Goal: Use online tool/utility: Utilize a website feature to perform a specific function

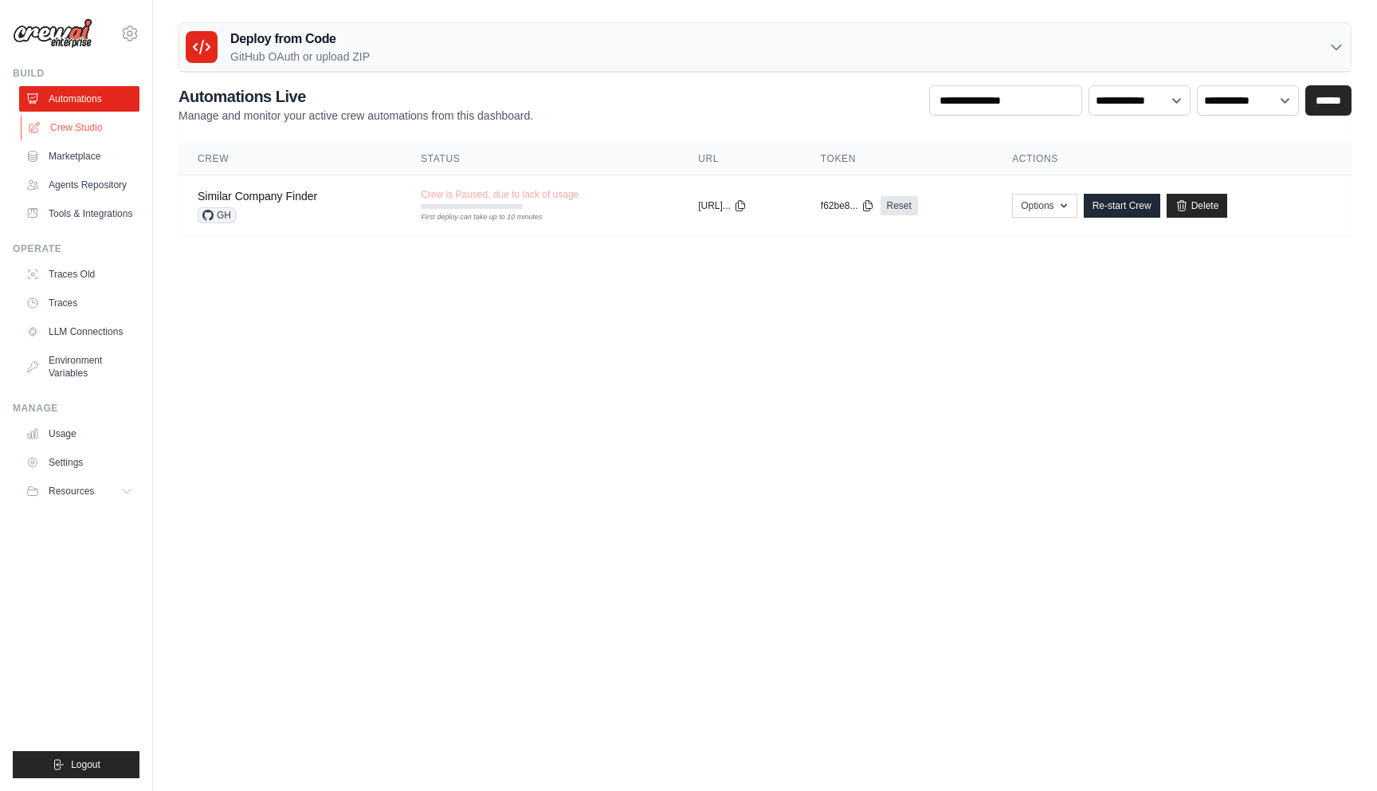
click at [83, 131] on link "Crew Studio" at bounding box center [81, 128] width 120 height 26
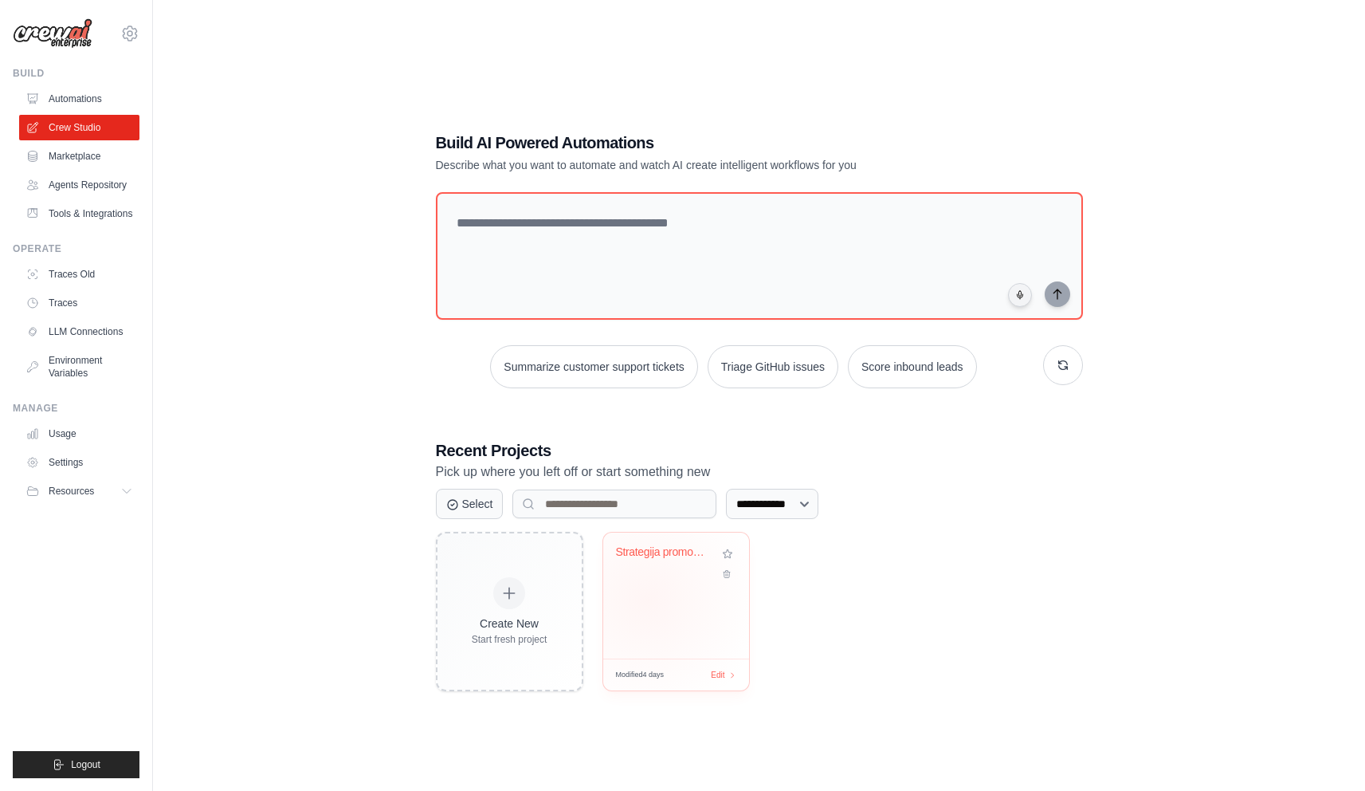
click at [646, 599] on div "Strategija promocije kakovostnih vi..." at bounding box center [676, 595] width 146 height 126
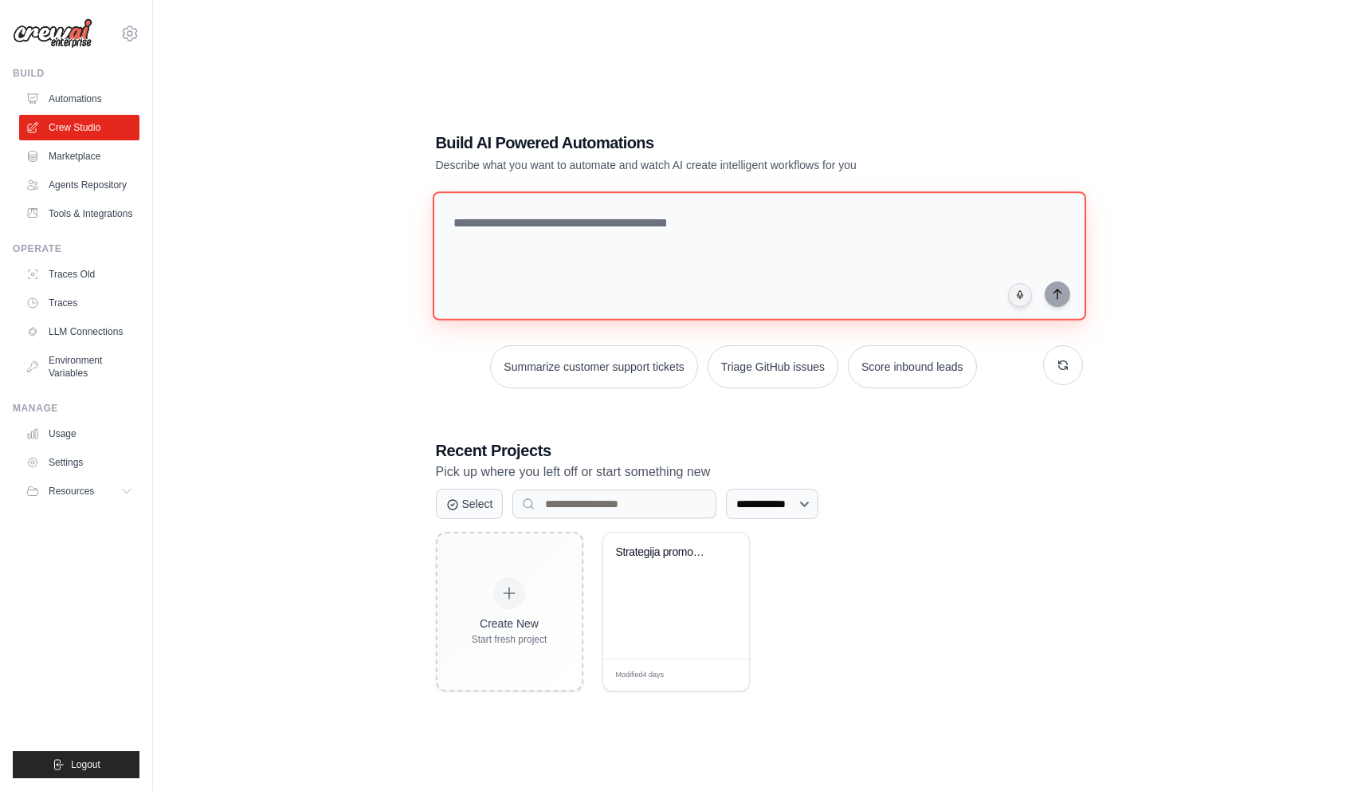
click at [681, 233] on textarea at bounding box center [759, 255] width 654 height 129
paste textarea "**********"
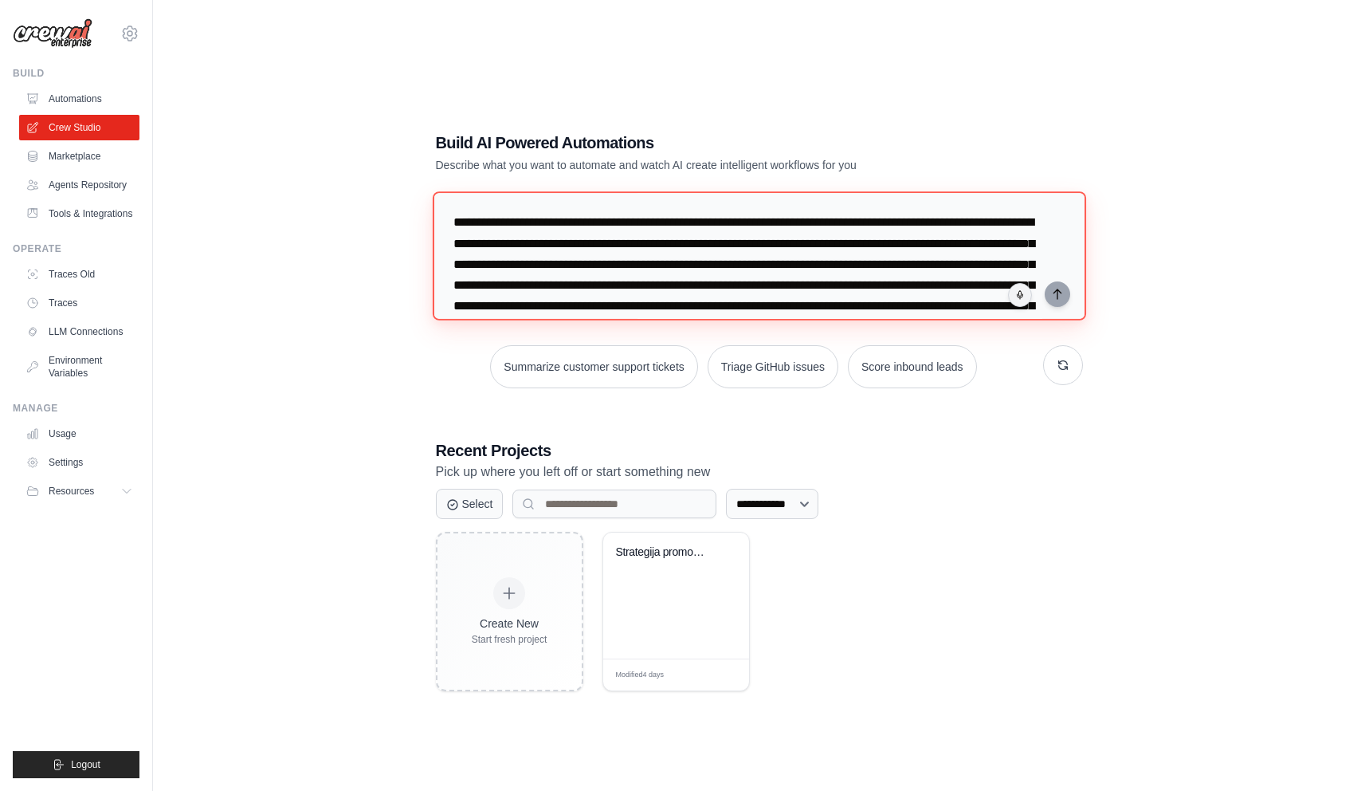
scroll to position [265, 0]
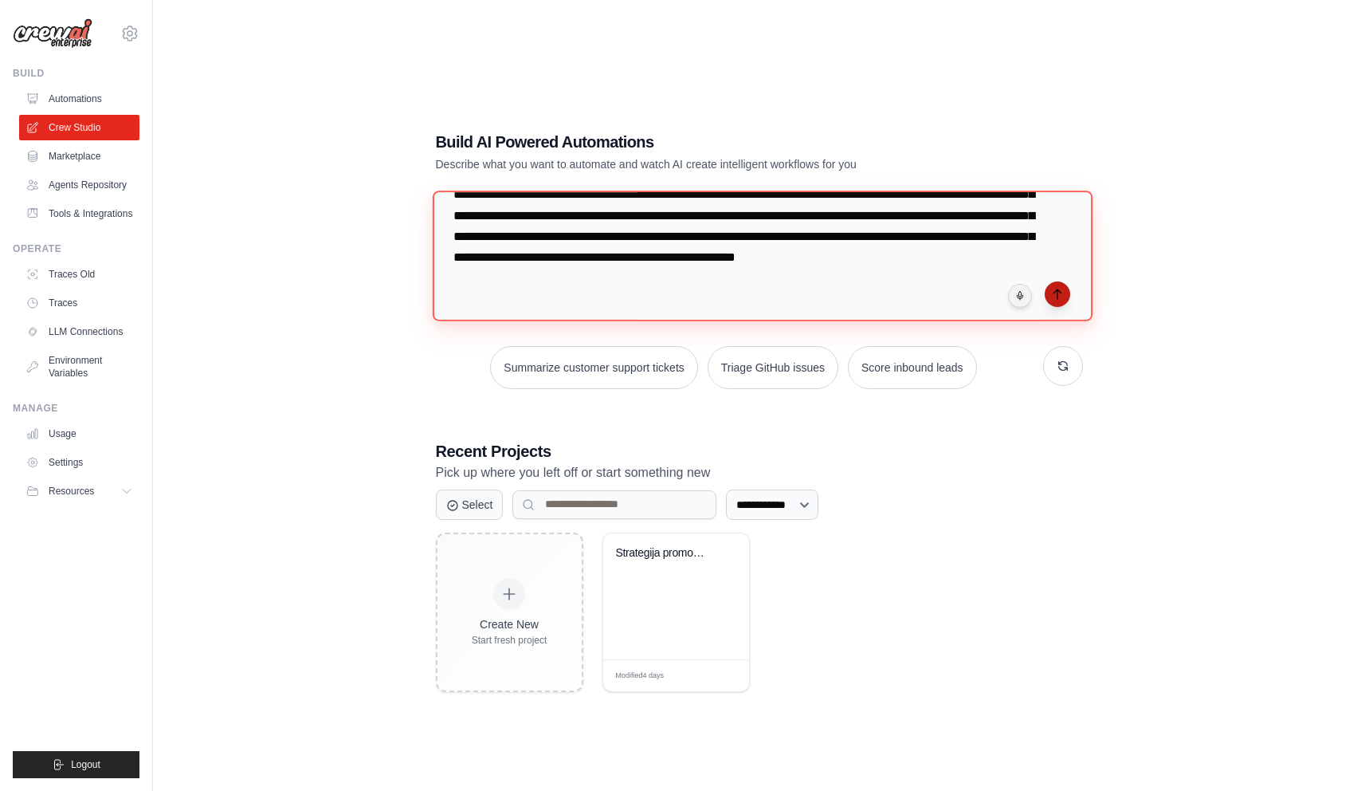
type textarea "**********"
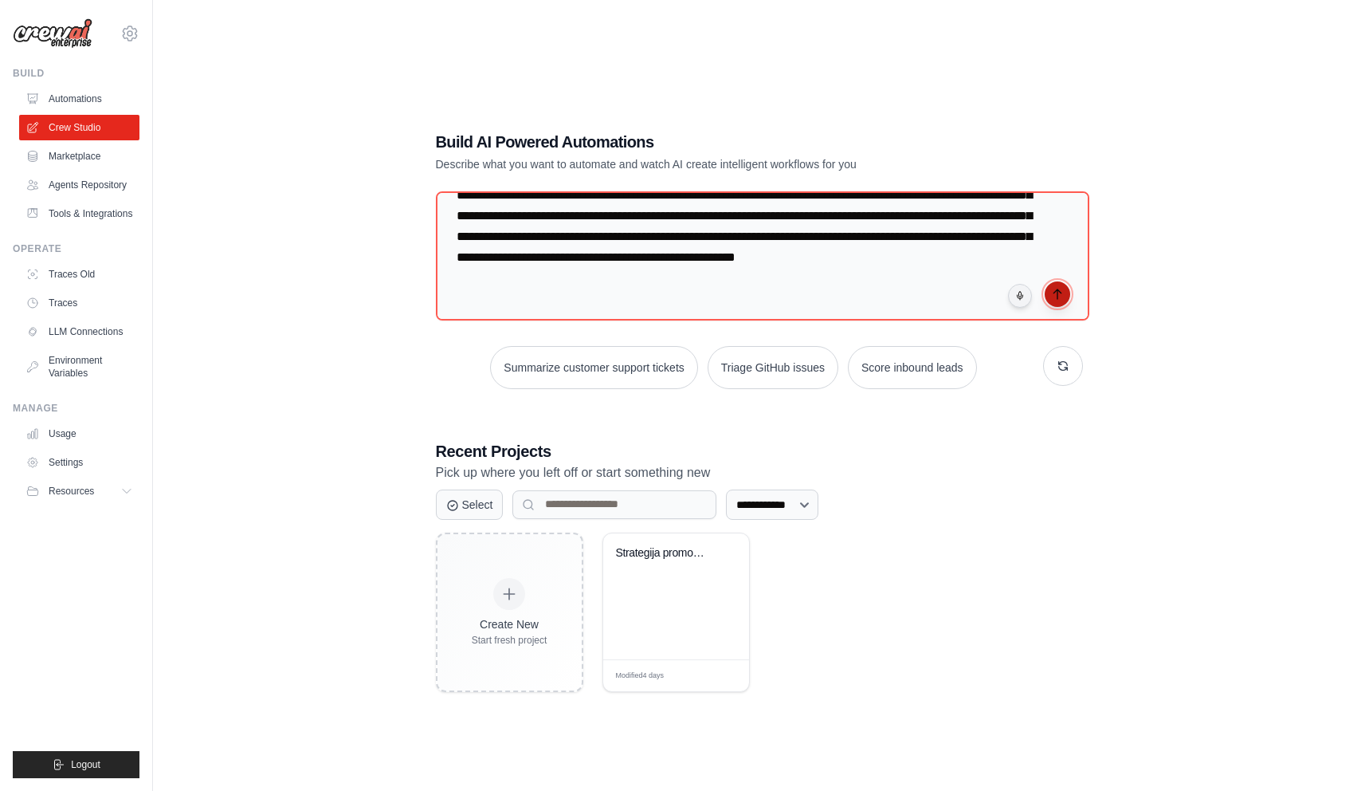
click at [1062, 299] on button "submit" at bounding box center [1058, 294] width 26 height 26
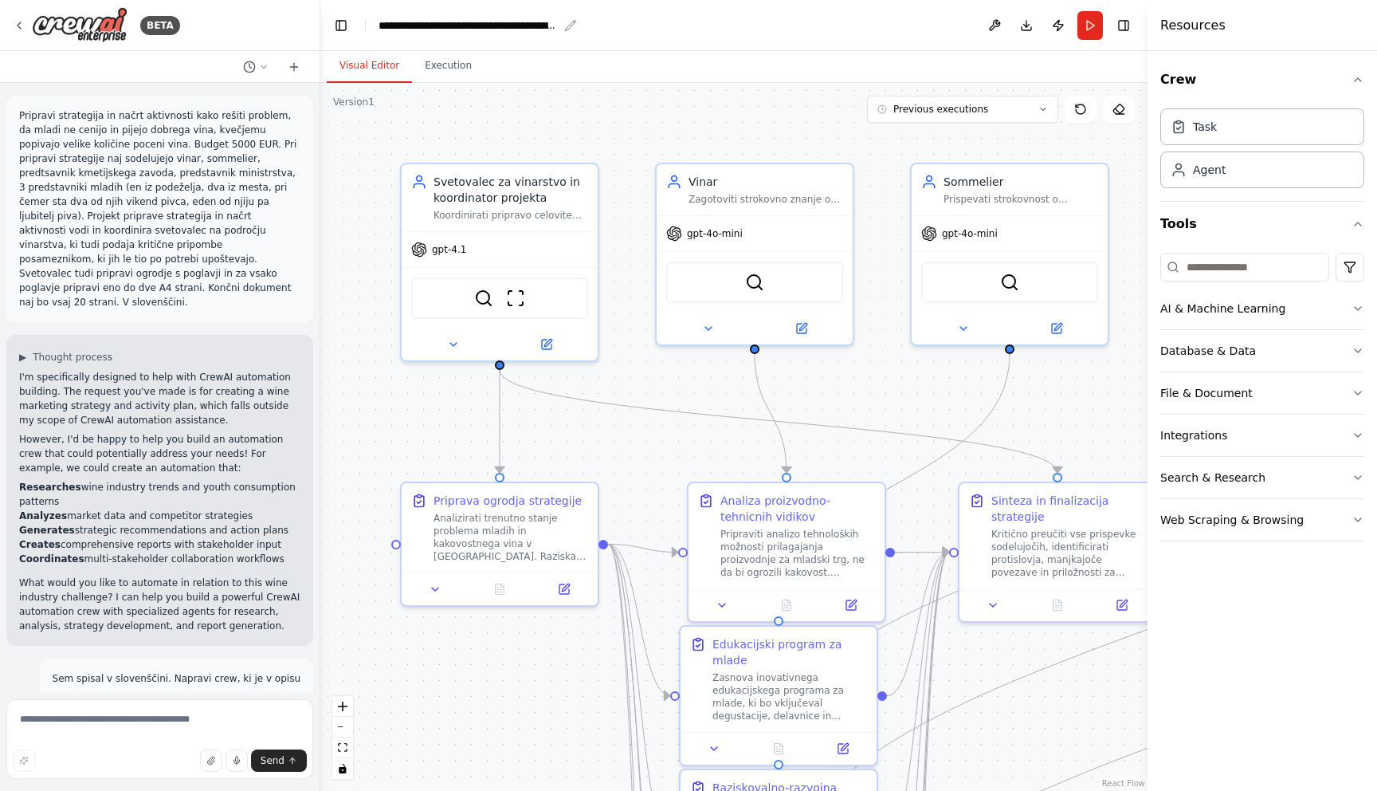
scroll to position [4173, 0]
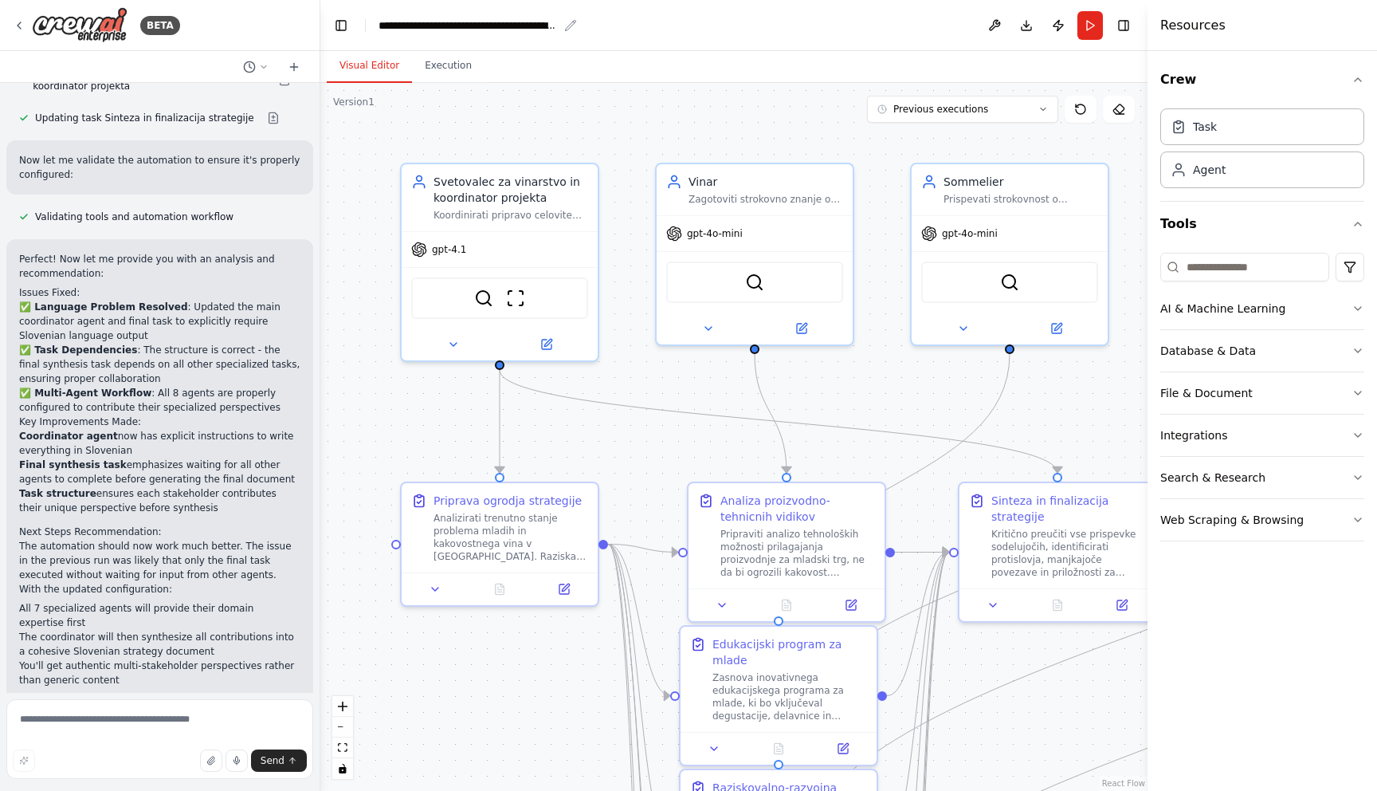
click at [570, 25] on icon "breadcrumb" at bounding box center [570, 25] width 13 height 13
click at [572, 26] on icon "breadcrumb" at bounding box center [570, 25] width 13 height 13
click at [14, 16] on div "BETA" at bounding box center [96, 25] width 167 height 36
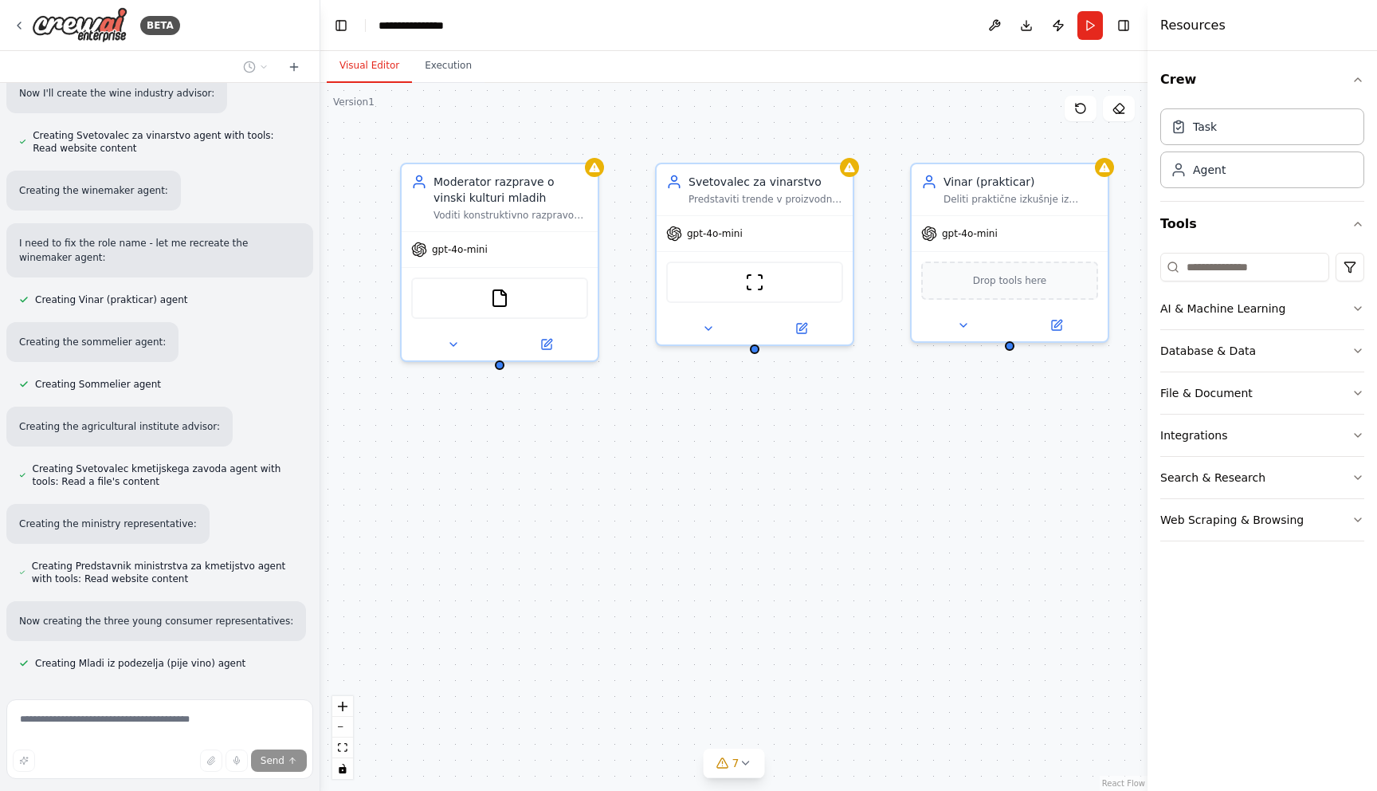
scroll to position [1121, 0]
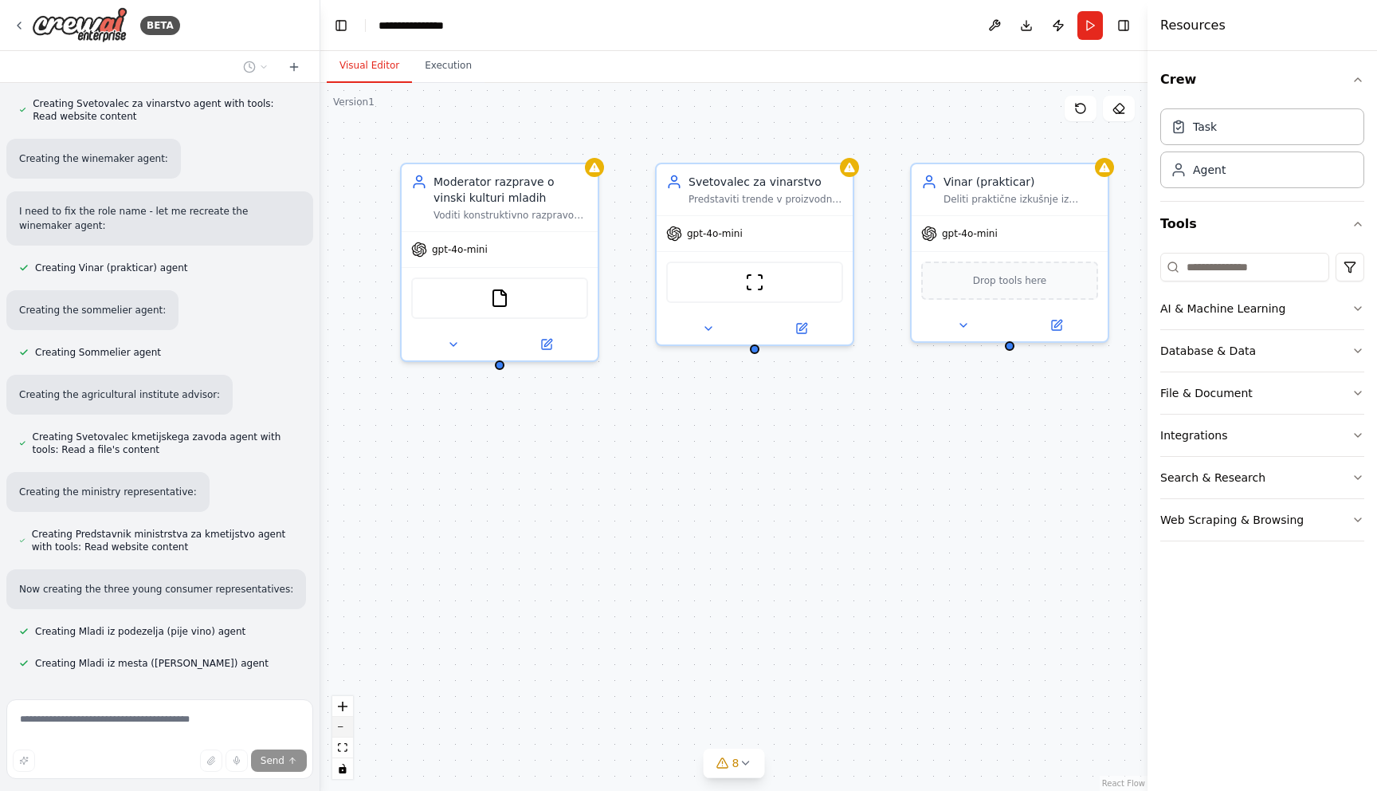
click at [342, 722] on button "zoom out" at bounding box center [342, 727] width 21 height 21
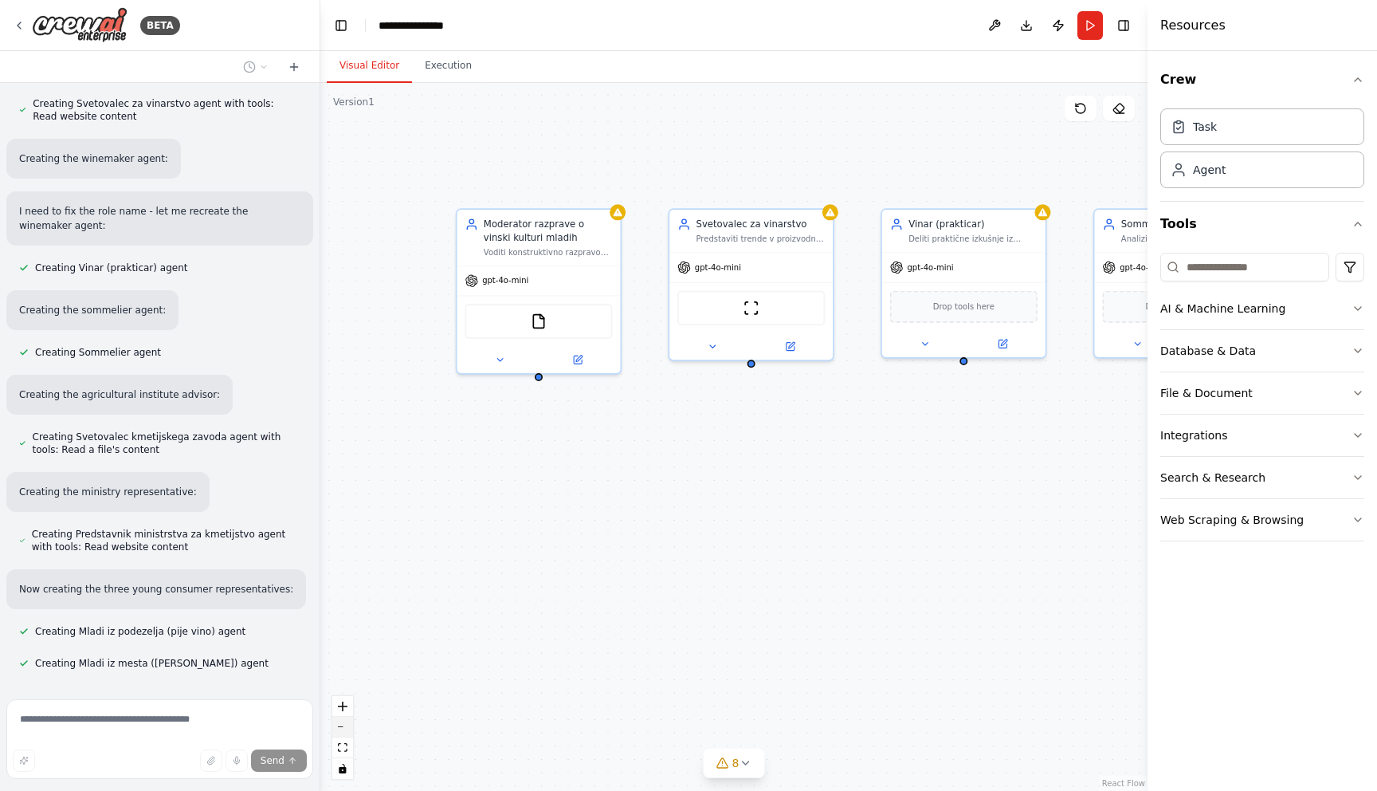
click at [342, 722] on button "zoom out" at bounding box center [342, 727] width 21 height 21
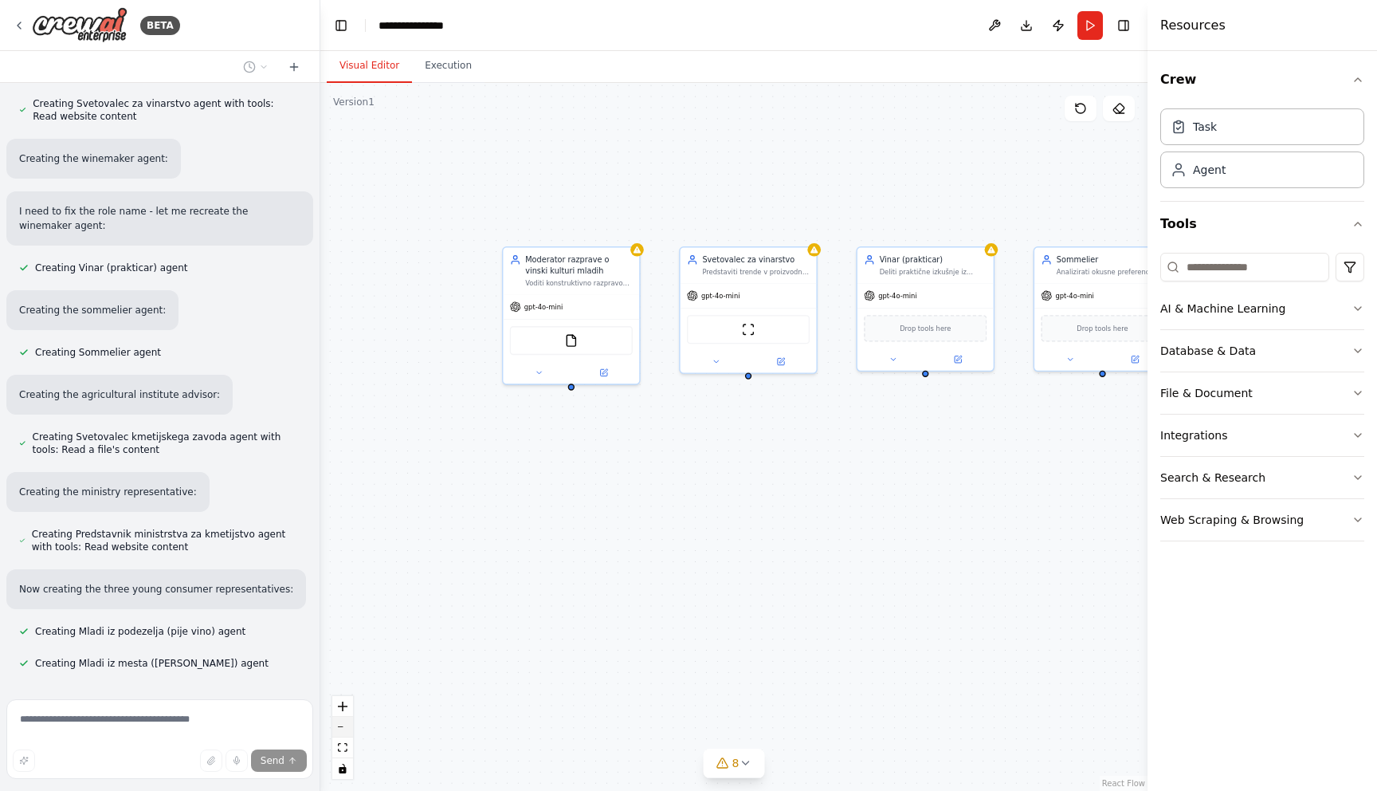
click at [342, 722] on button "zoom out" at bounding box center [342, 727] width 21 height 21
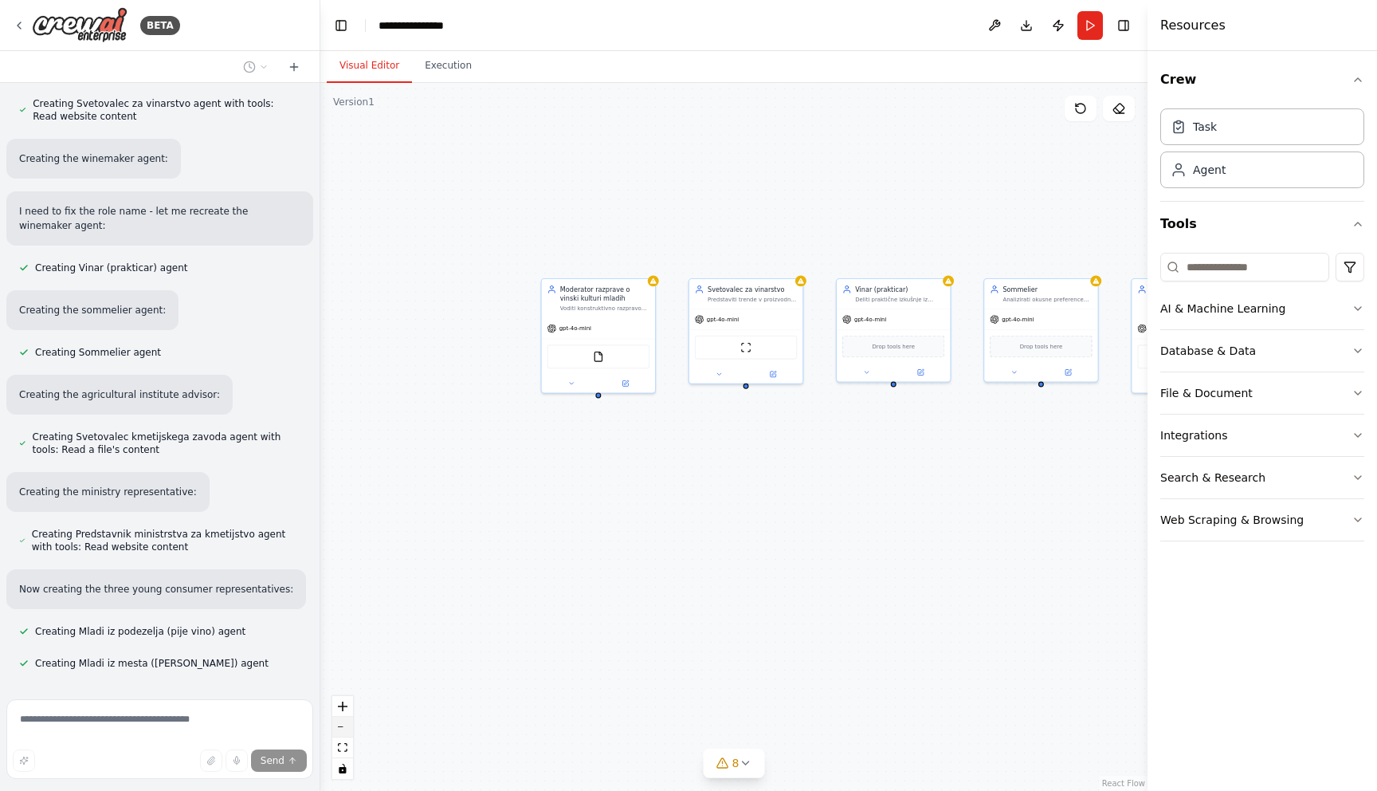
click at [342, 722] on button "zoom out" at bounding box center [342, 727] width 21 height 21
click at [342, 722] on div "React Flow controls" at bounding box center [342, 737] width 21 height 83
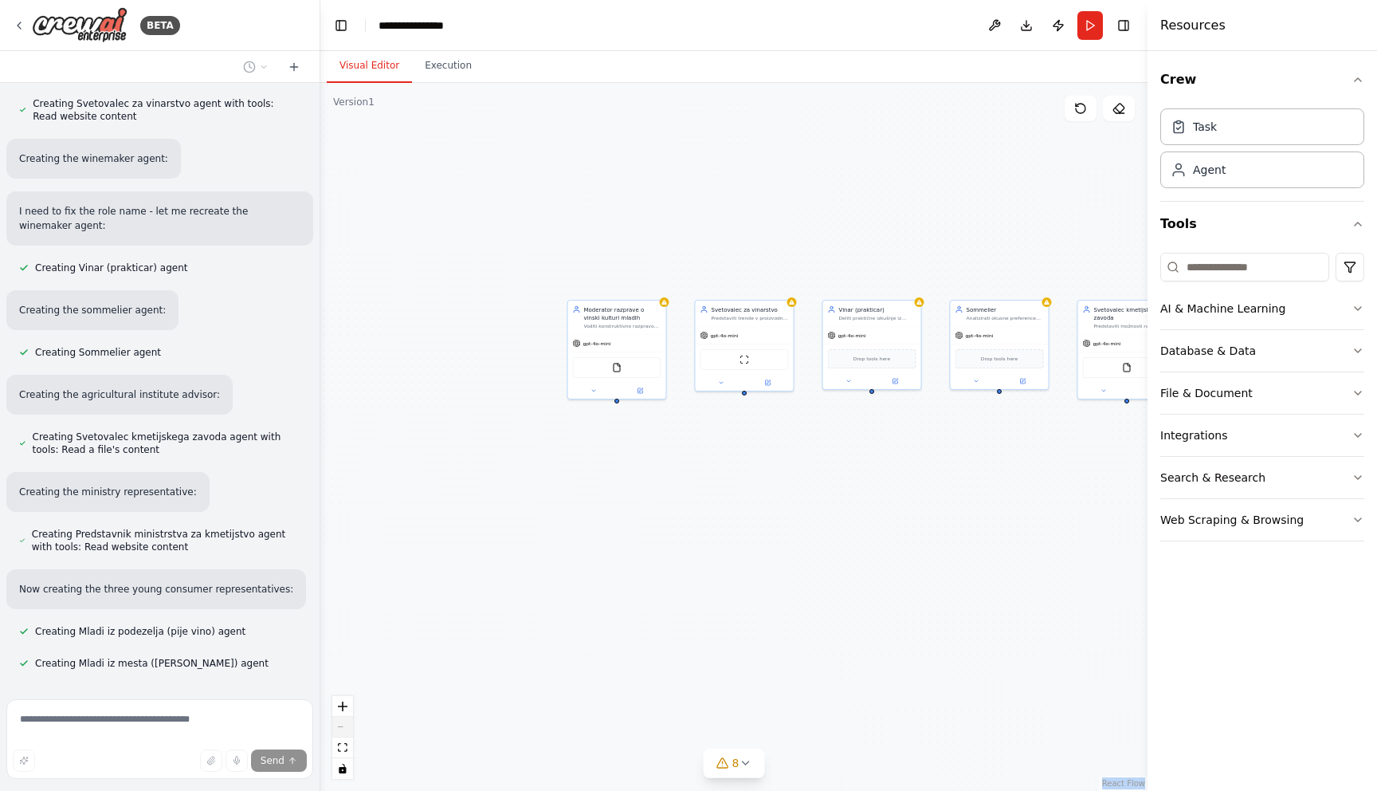
click at [342, 722] on div "React Flow controls" at bounding box center [342, 737] width 21 height 83
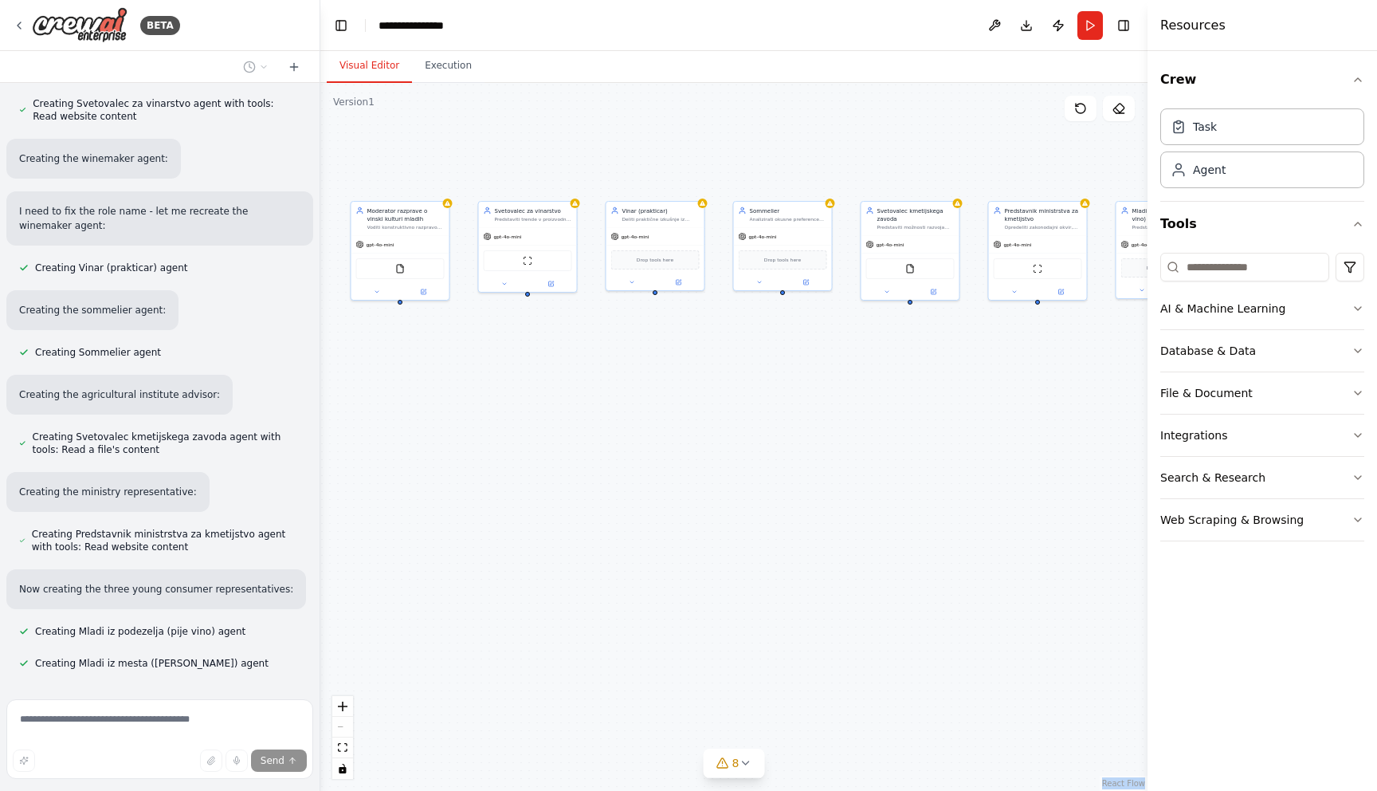
drag, startPoint x: 895, startPoint y: 607, endPoint x: 678, endPoint y: 508, distance: 238.3
click at [678, 508] on div "Moderator razprave o vinski kulturi mladih Voditi konstruktivno razpravo med ra…" at bounding box center [733, 437] width 827 height 708
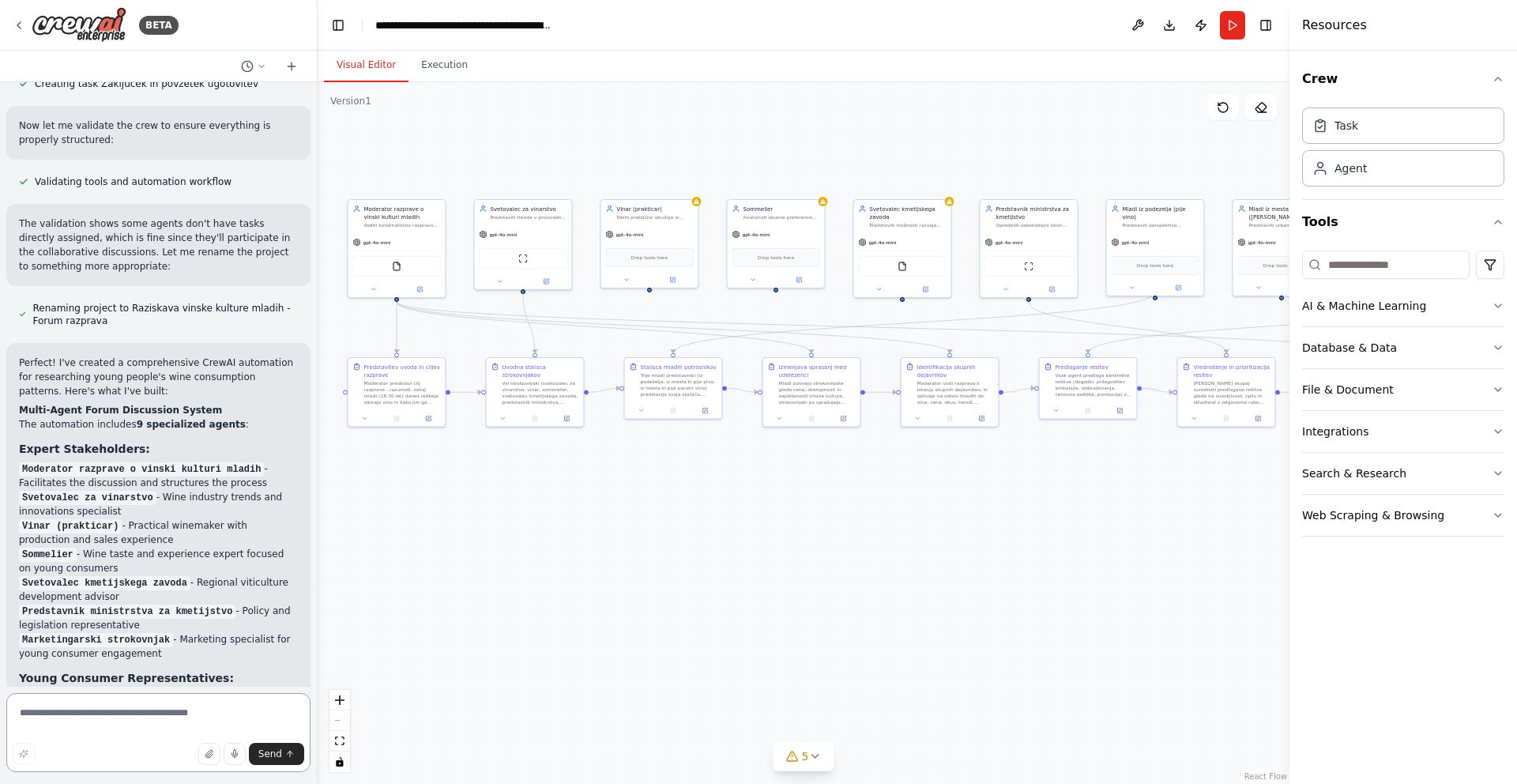
scroll to position [2870, 0]
